Goal: Task Accomplishment & Management: Complete application form

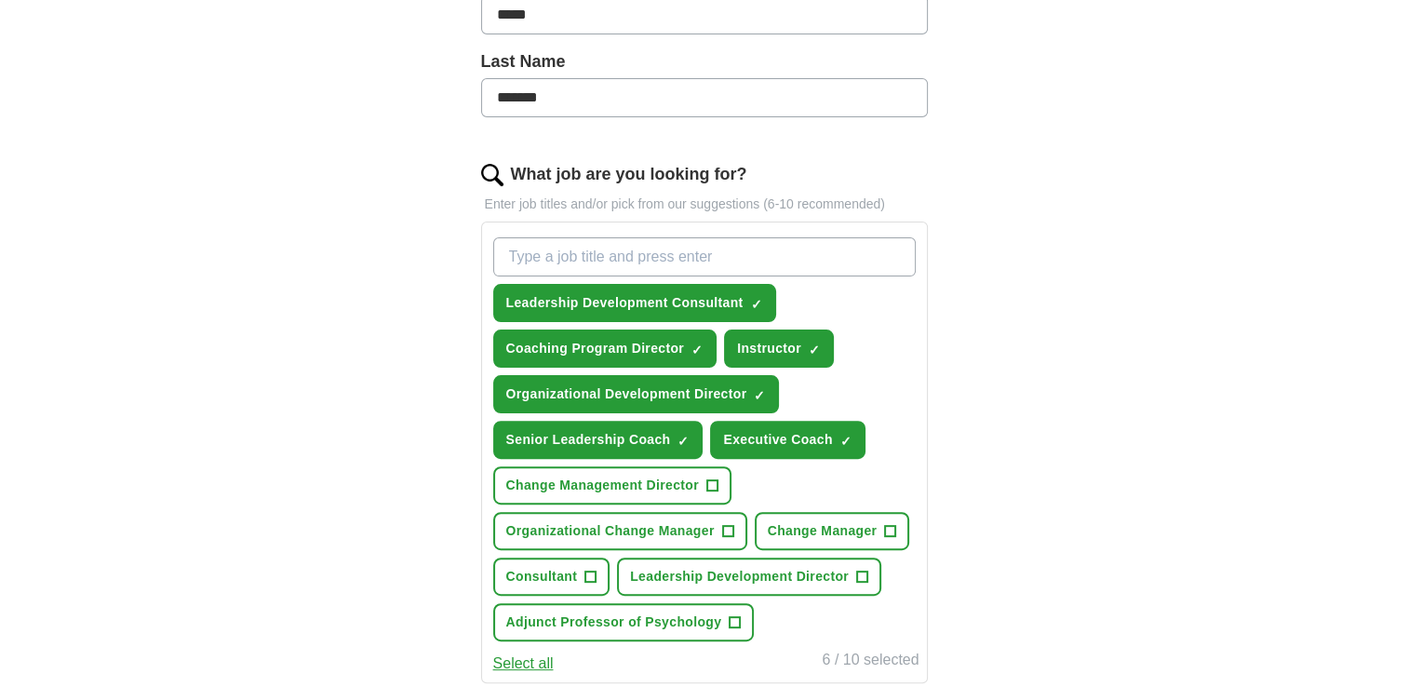
scroll to position [503, 0]
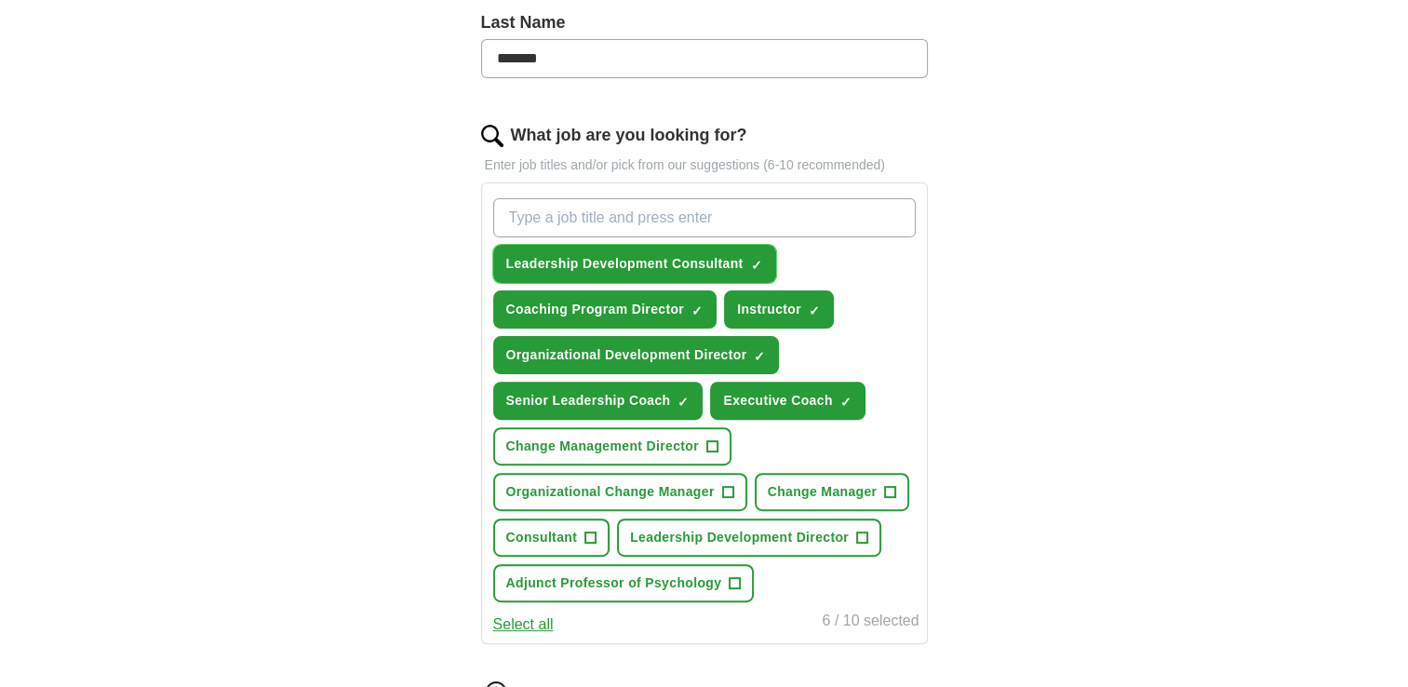
click at [0, 0] on span "×" at bounding box center [0, 0] width 0 height 0
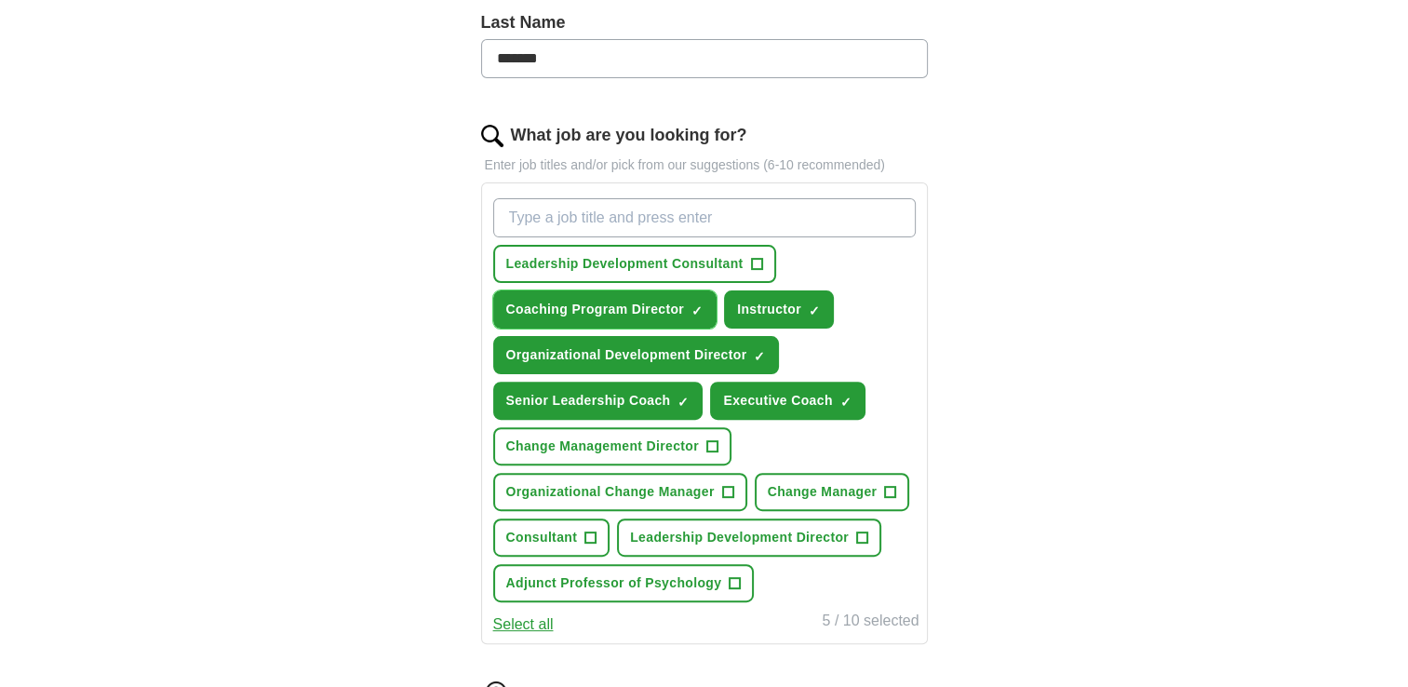
click at [0, 0] on span "×" at bounding box center [0, 0] width 0 height 0
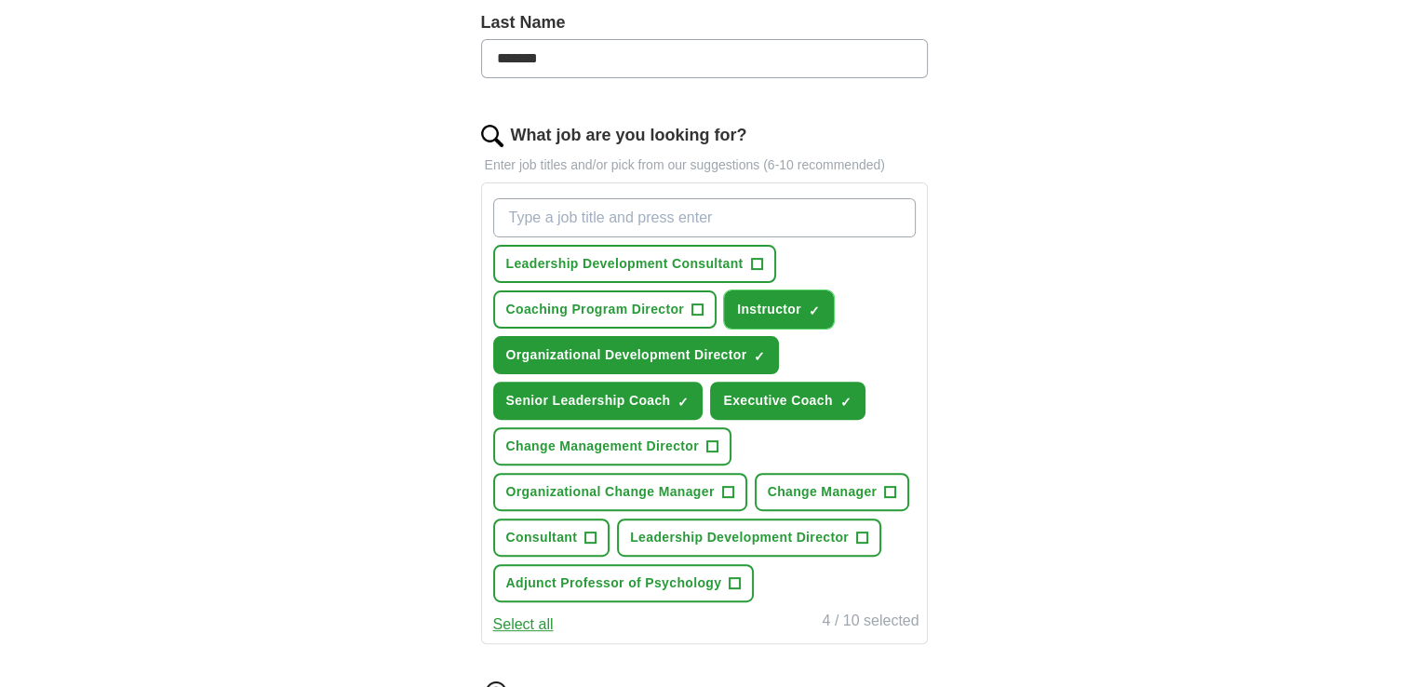
click at [0, 0] on span "×" at bounding box center [0, 0] width 0 height 0
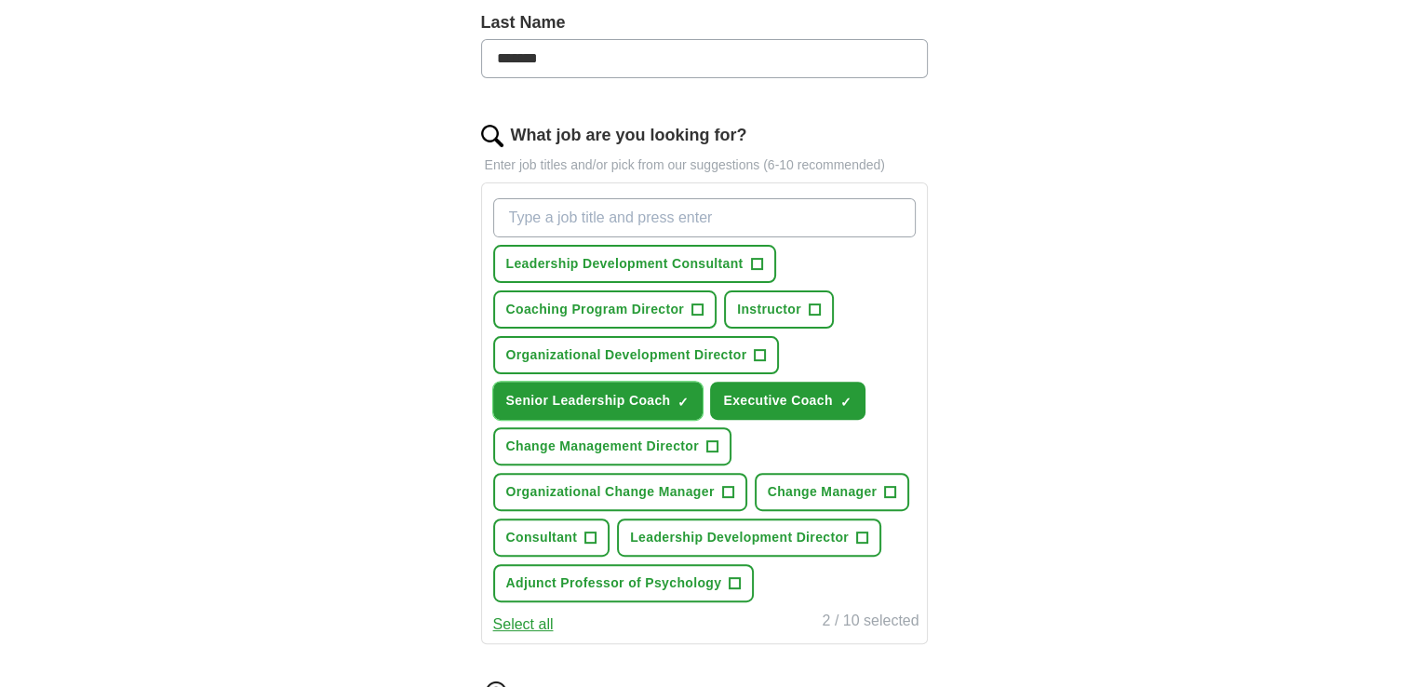
click at [0, 0] on span "×" at bounding box center [0, 0] width 0 height 0
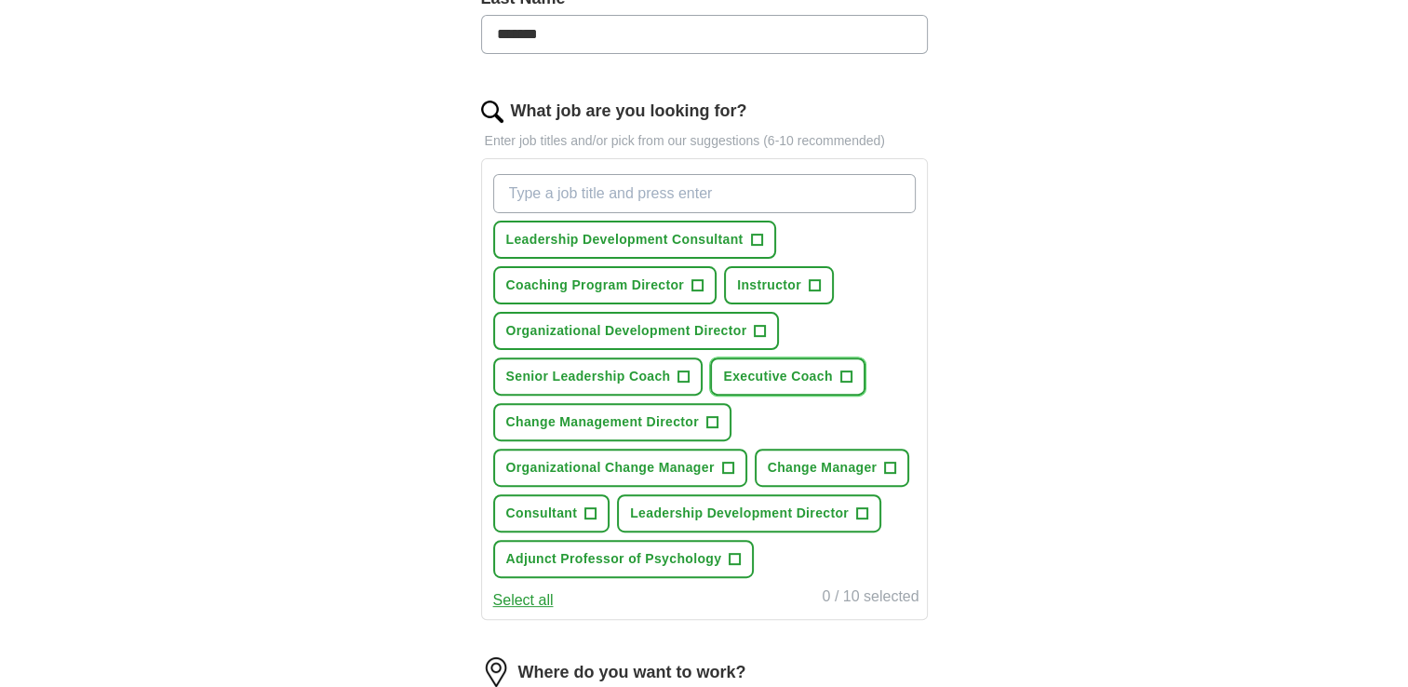
scroll to position [1054, 0]
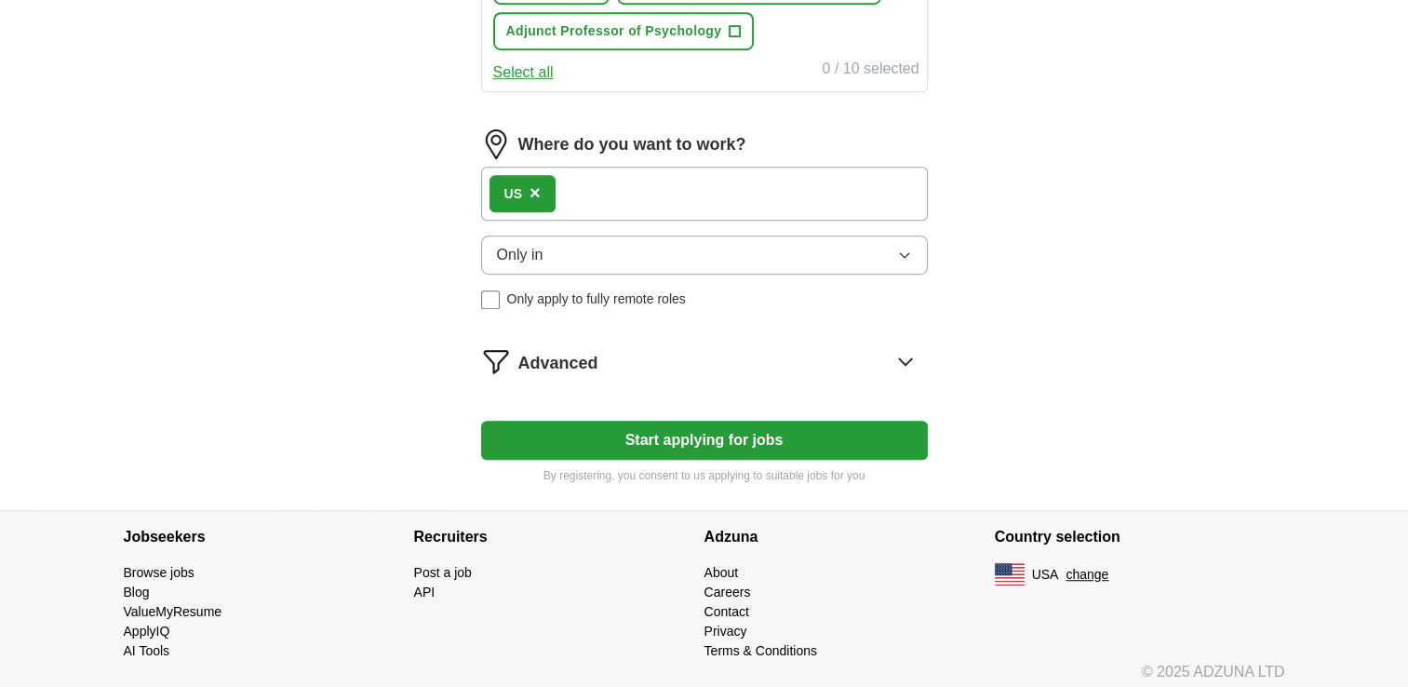
click at [534, 183] on span "×" at bounding box center [535, 192] width 11 height 20
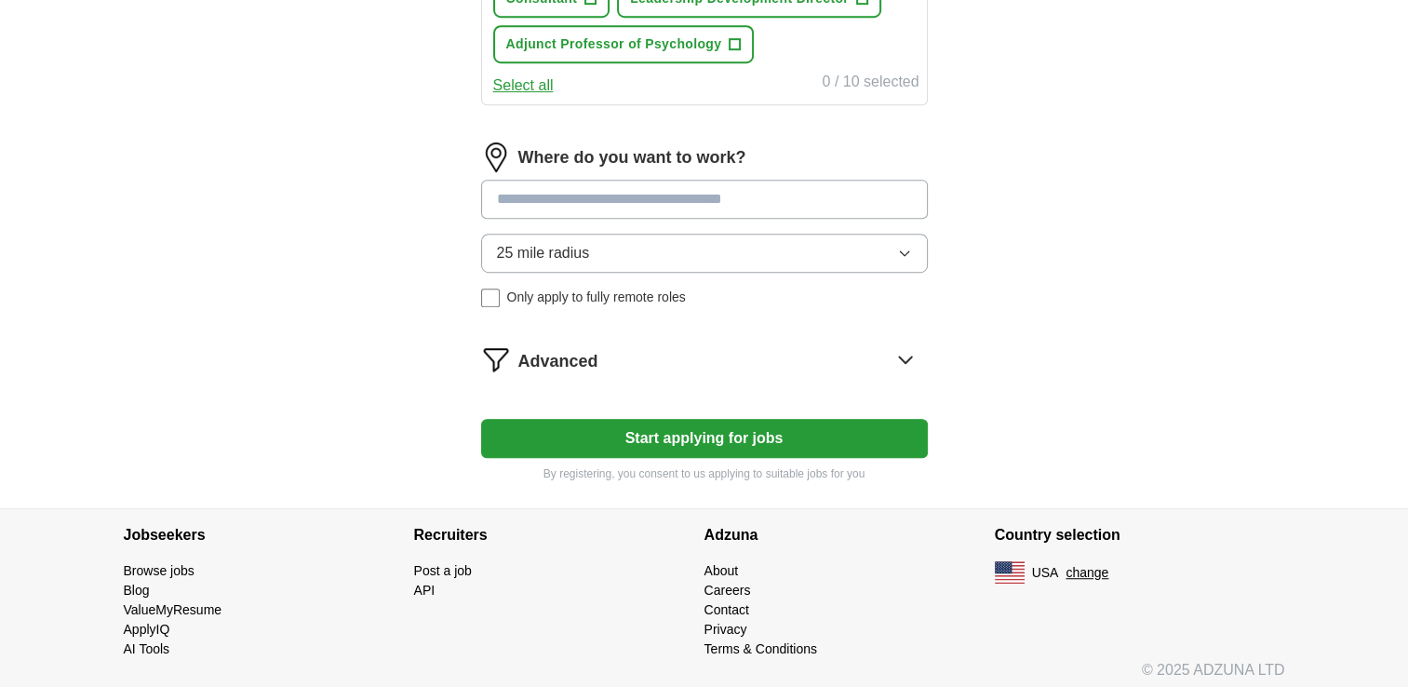
scroll to position [0, 0]
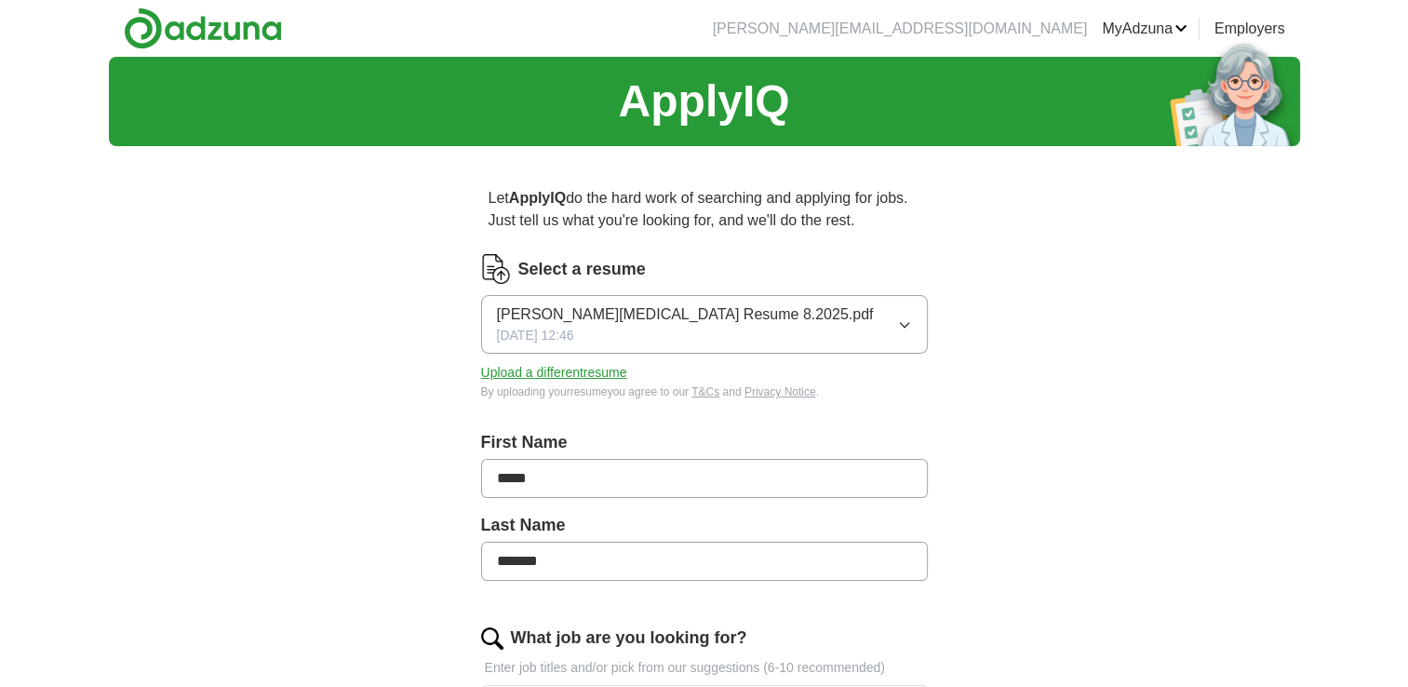
click at [0, 0] on link "Alerts" at bounding box center [0, 0] width 0 height 0
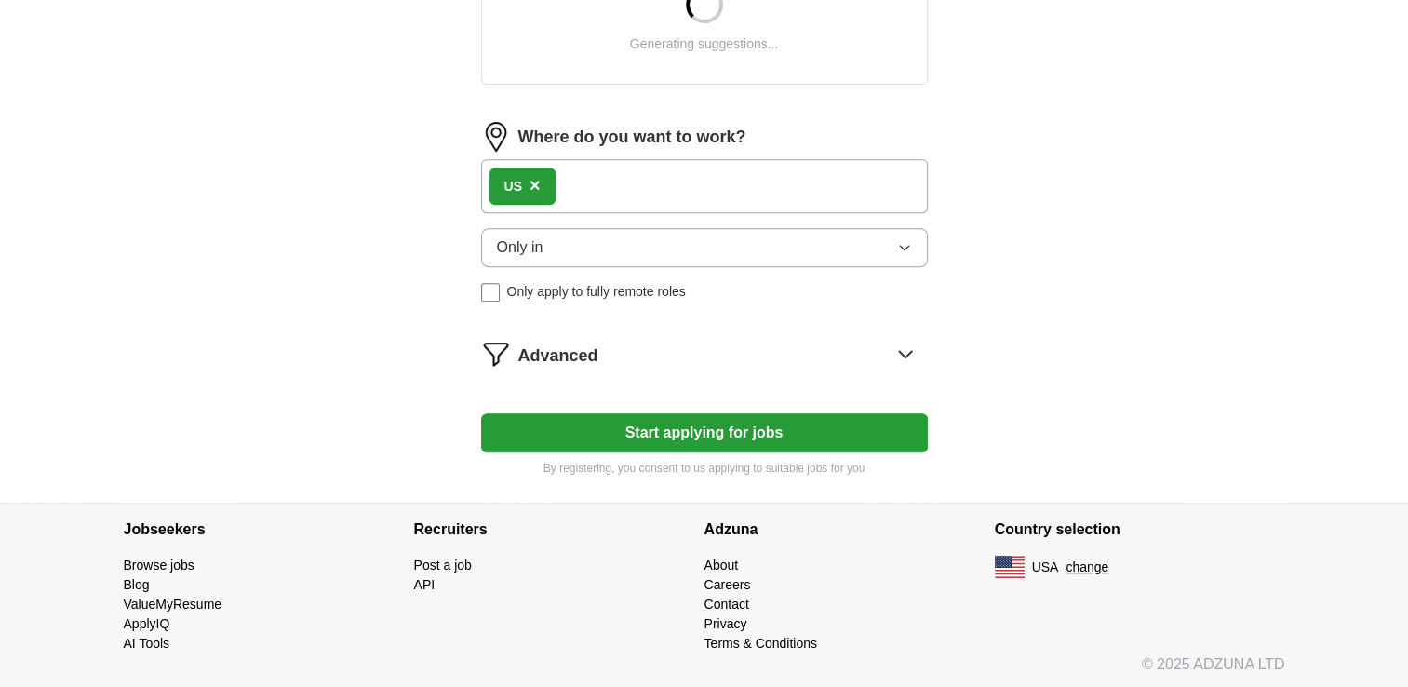
click at [530, 178] on span "×" at bounding box center [535, 185] width 11 height 20
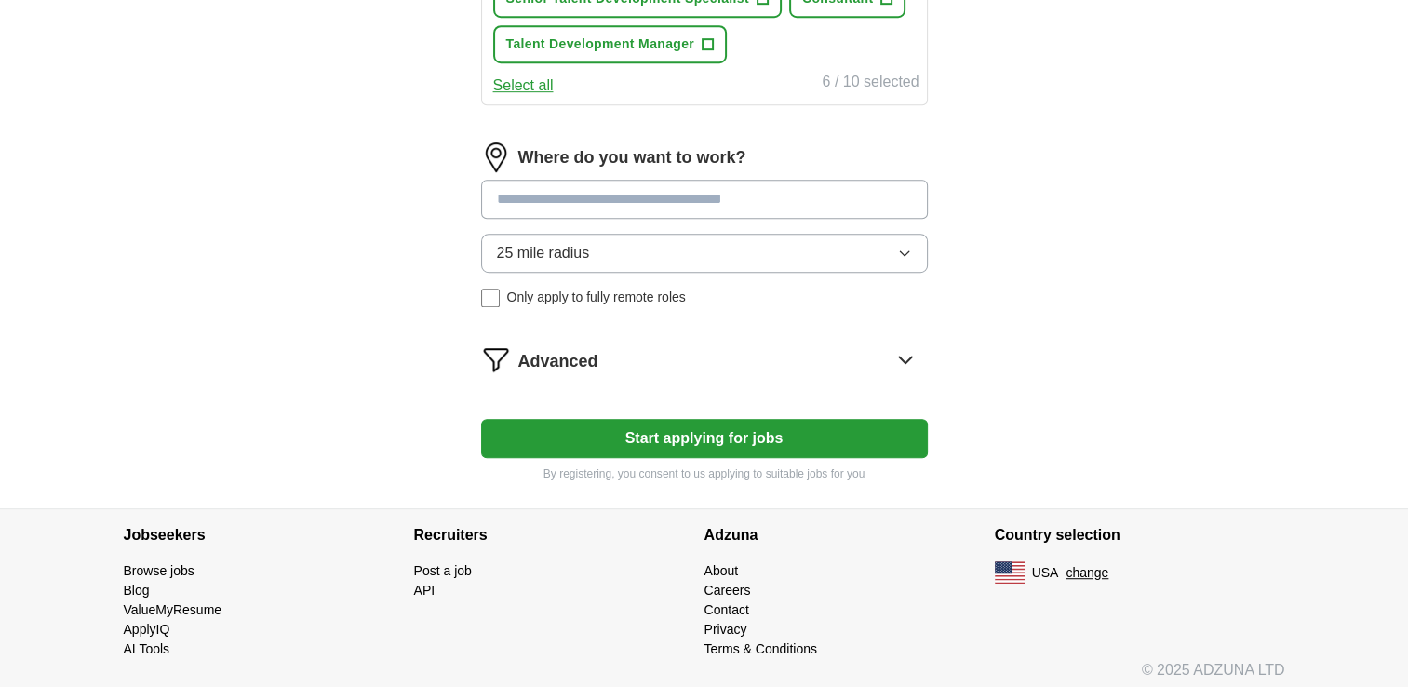
scroll to position [514, 0]
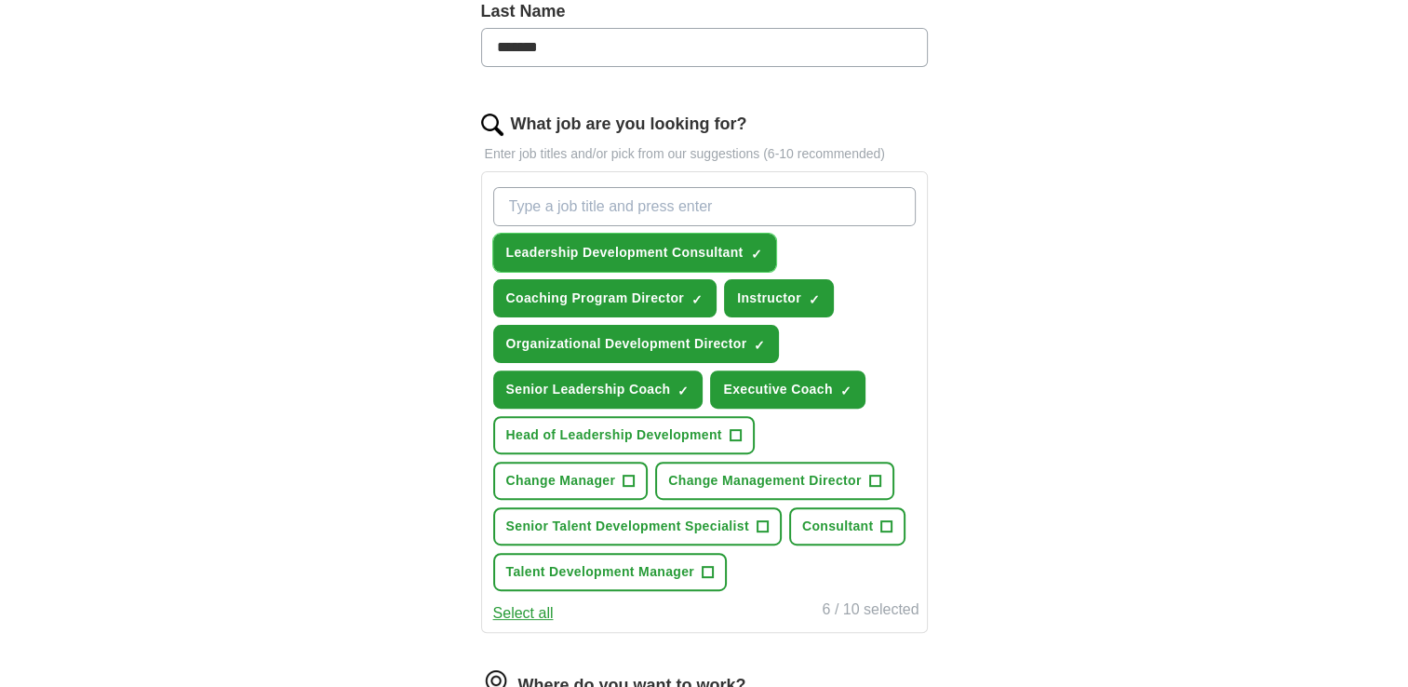
click at [0, 0] on span "×" at bounding box center [0, 0] width 0 height 0
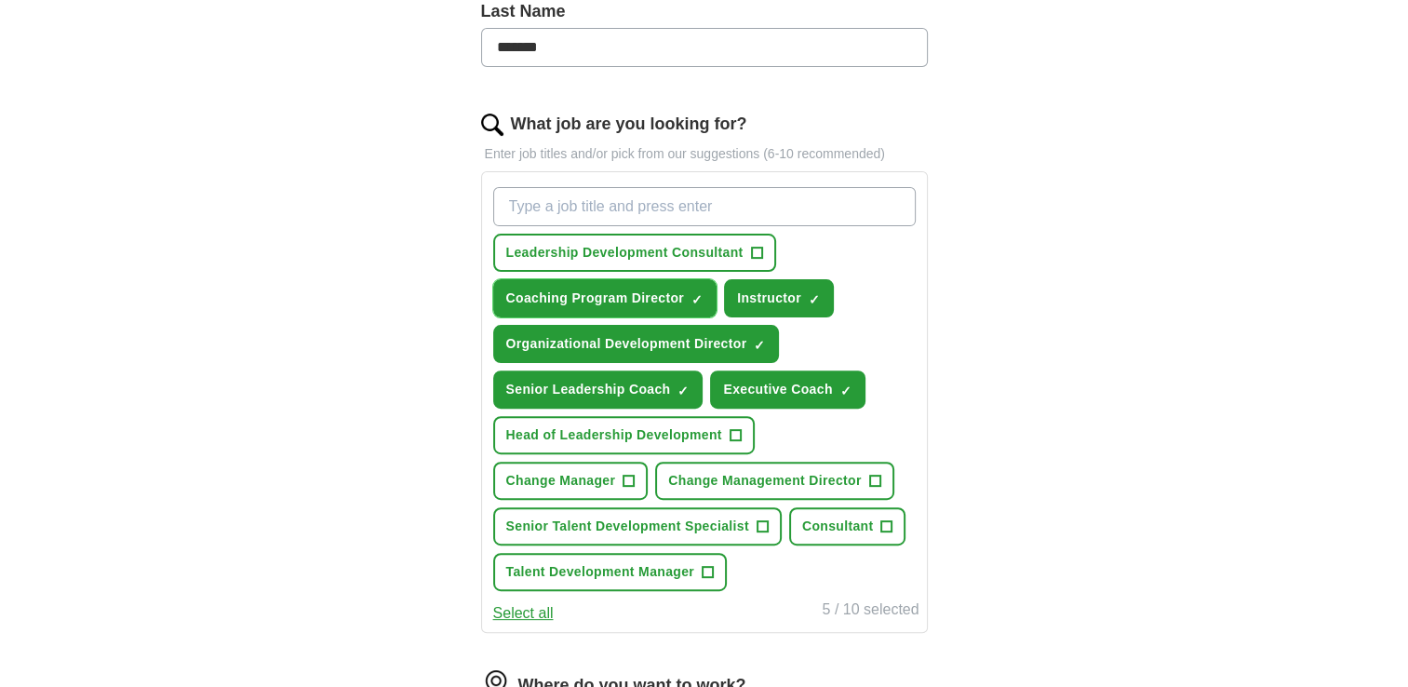
click at [0, 0] on span "×" at bounding box center [0, 0] width 0 height 0
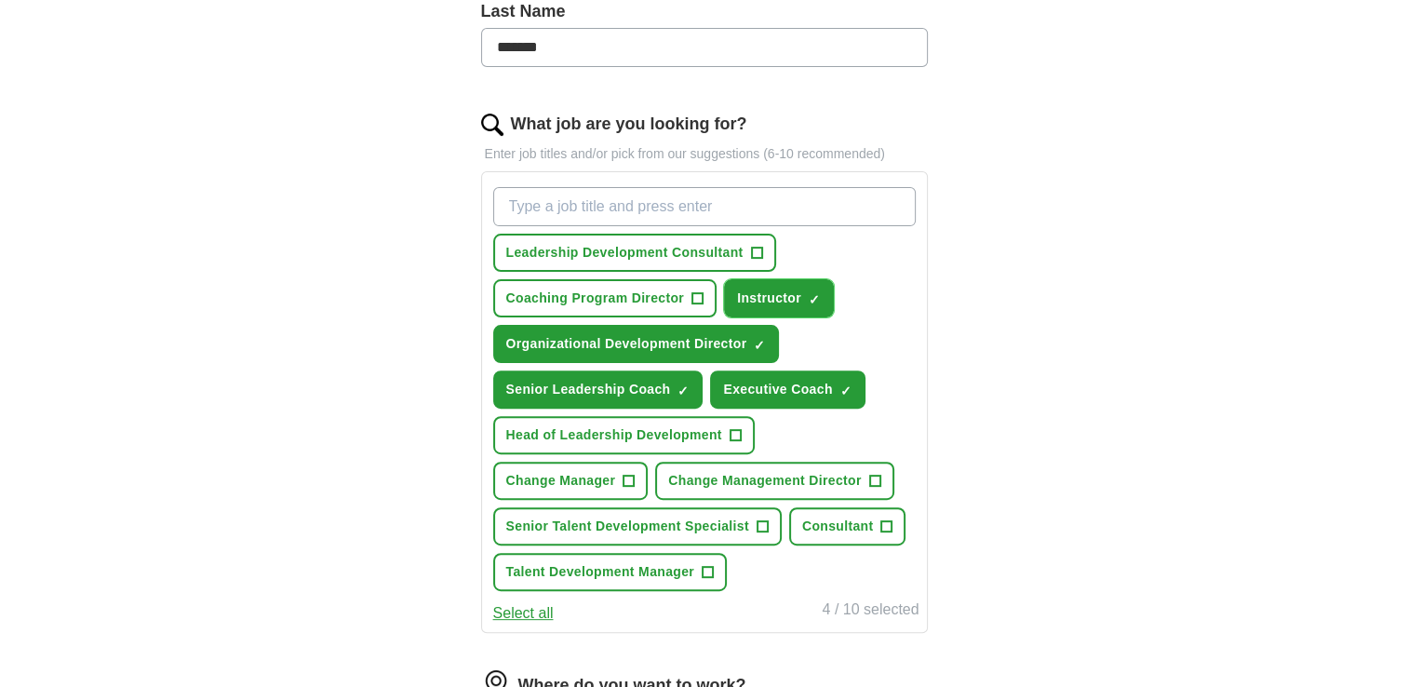
click at [823, 289] on button "Instructor ✓ ×" at bounding box center [779, 298] width 110 height 38
click at [0, 0] on span "×" at bounding box center [0, 0] width 0 height 0
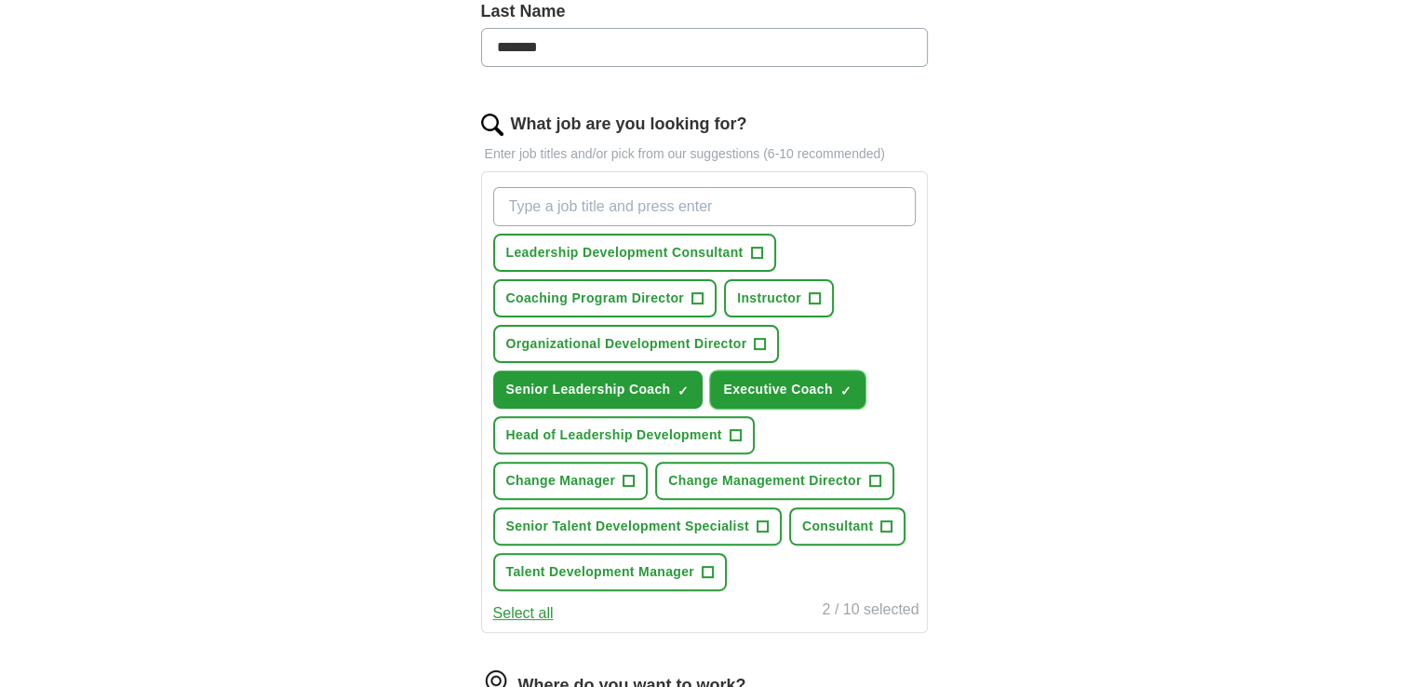
click at [0, 0] on span "×" at bounding box center [0, 0] width 0 height 0
click at [677, 375] on button "Senior Leadership Coach ✓ ×" at bounding box center [598, 389] width 210 height 38
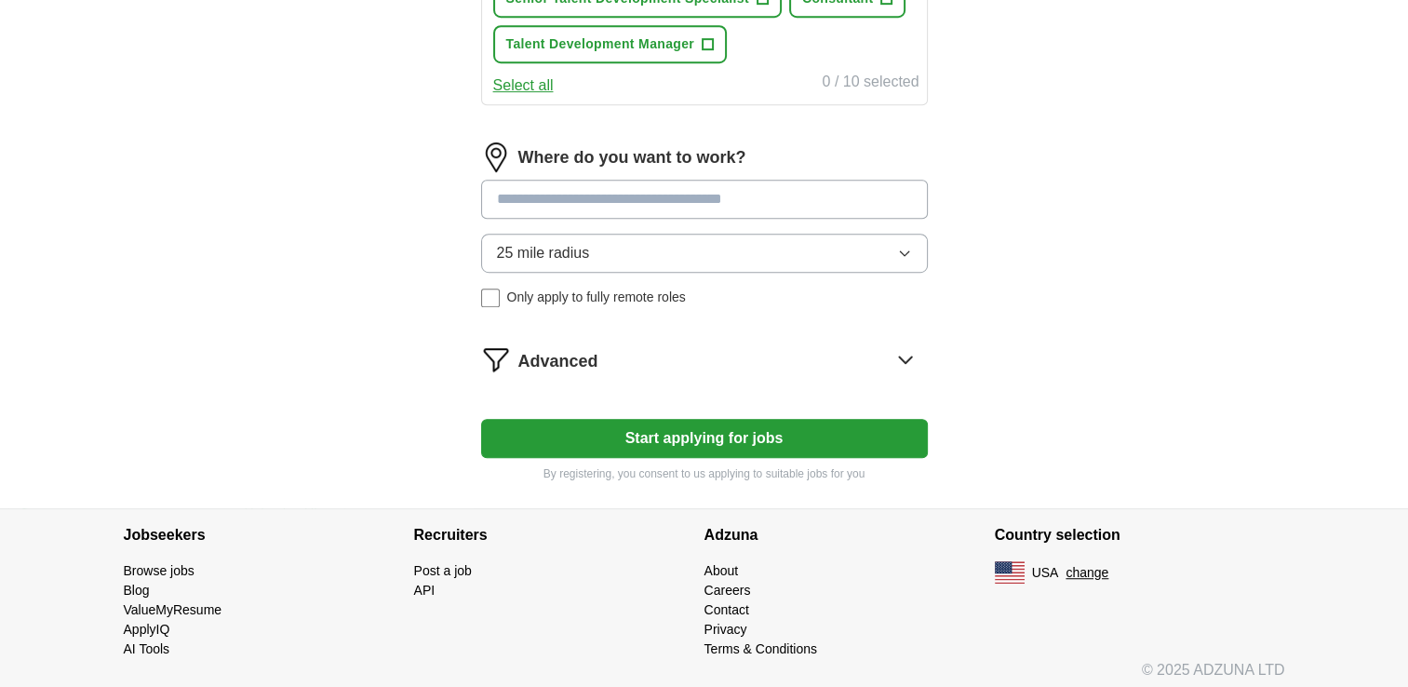
scroll to position [0, 0]
